Goal: Navigation & Orientation: Find specific page/section

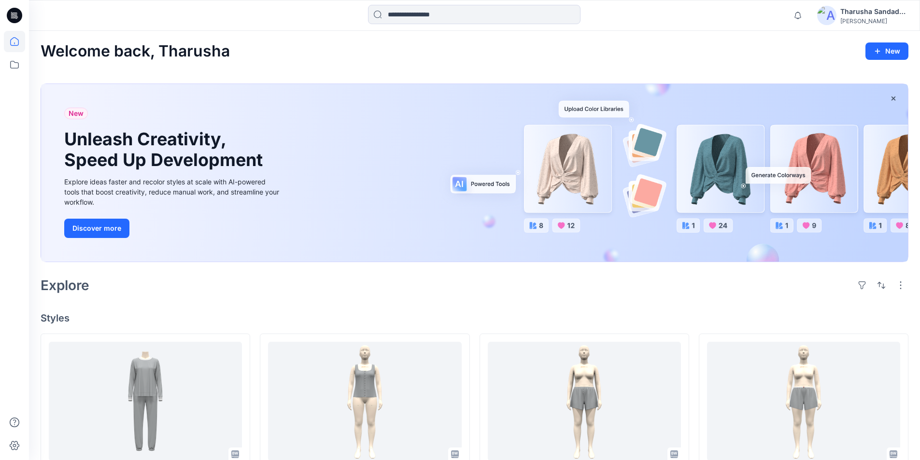
click at [16, 17] on icon at bounding box center [15, 17] width 3 height 0
click at [306, 65] on div "Welcome back, Tharusha New New Unleash Creativity, Speed Up Development Explore…" at bounding box center [474, 468] width 891 height 875
click at [689, 38] on div "Welcome back, Tharusha New New Unleash Creativity, Speed Up Development Explore…" at bounding box center [474, 468] width 891 height 875
click at [340, 51] on div "Welcome back, Tharusha New" at bounding box center [475, 52] width 868 height 18
click at [384, 15] on input at bounding box center [474, 14] width 213 height 19
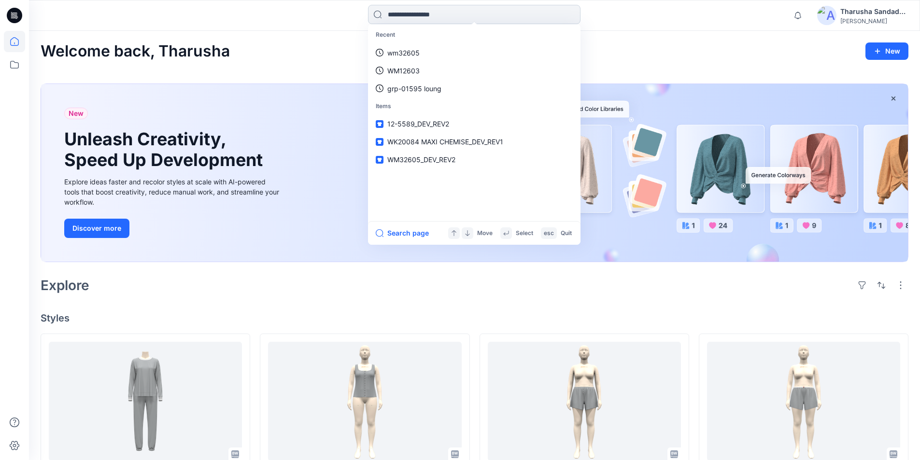
click at [383, 14] on input at bounding box center [474, 14] width 213 height 19
click at [380, 14] on input at bounding box center [474, 14] width 213 height 19
click at [324, 22] on div "Recent wm32605 WM12603 grp-01595 loung Items 12-5589_DEV_REV2 WK20084 MAXI CHEM…" at bounding box center [474, 15] width 445 height 21
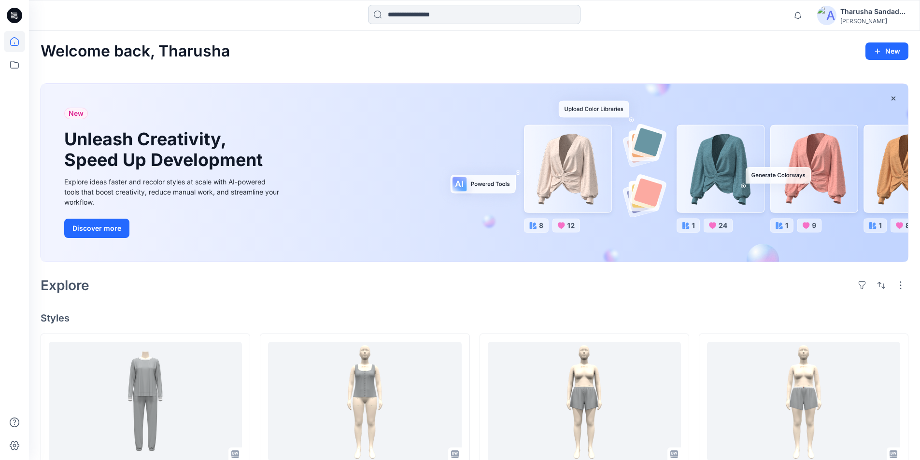
click at [402, 15] on input at bounding box center [474, 14] width 213 height 19
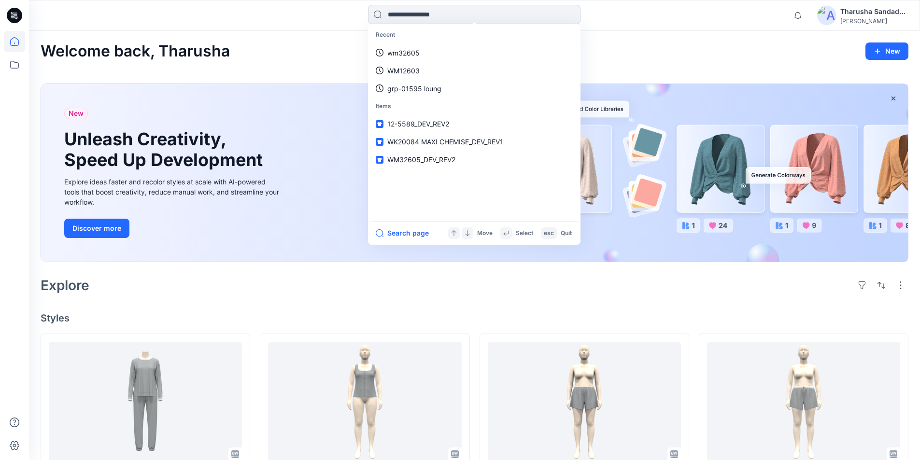
drag, startPoint x: 466, startPoint y: 17, endPoint x: 725, endPoint y: 23, distance: 259.4
click at [472, 17] on input at bounding box center [474, 14] width 213 height 19
click at [684, 31] on div "Welcome back, Tharusha New New Unleash Creativity, Speed Up Development Explore…" at bounding box center [474, 468] width 891 height 875
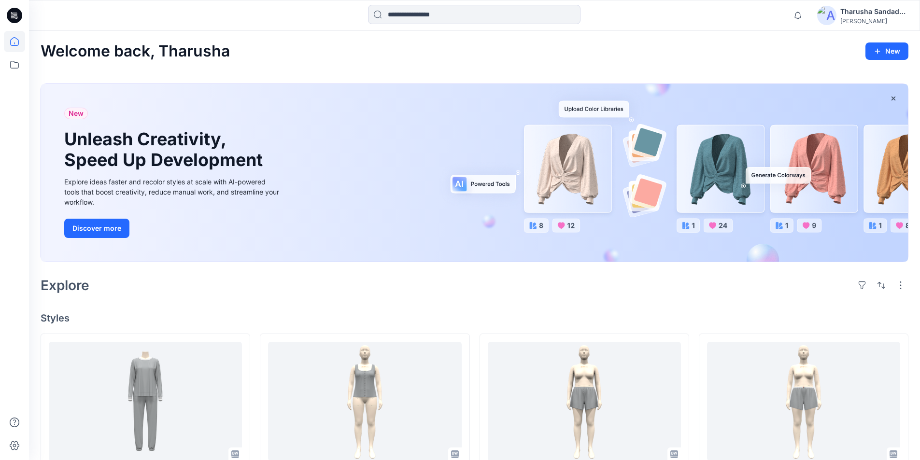
click at [342, 25] on div at bounding box center [474, 15] width 445 height 21
click at [385, 14] on input at bounding box center [474, 14] width 213 height 19
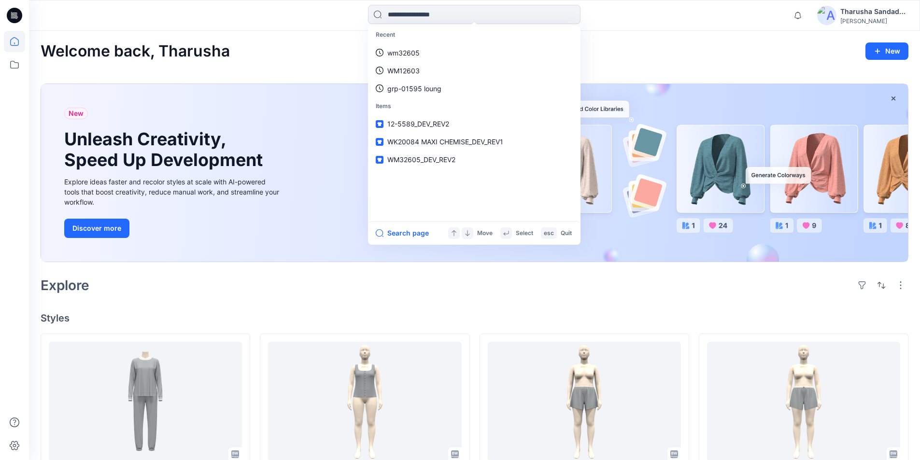
click at [326, 21] on div "Recent wm32605 WM12603 grp-01595 loung Items 12-5589_DEV_REV2 WK20084 MAXI CHEM…" at bounding box center [474, 15] width 445 height 21
